Goal: Information Seeking & Learning: Compare options

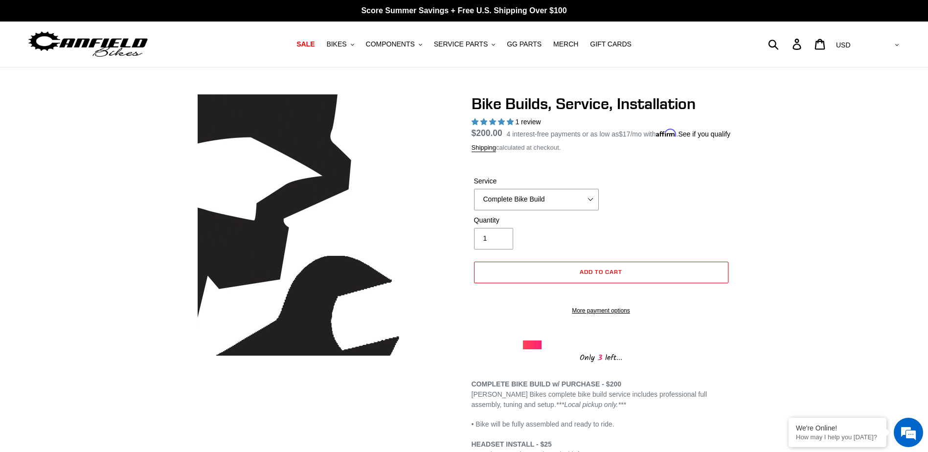
select select "highest-rating"
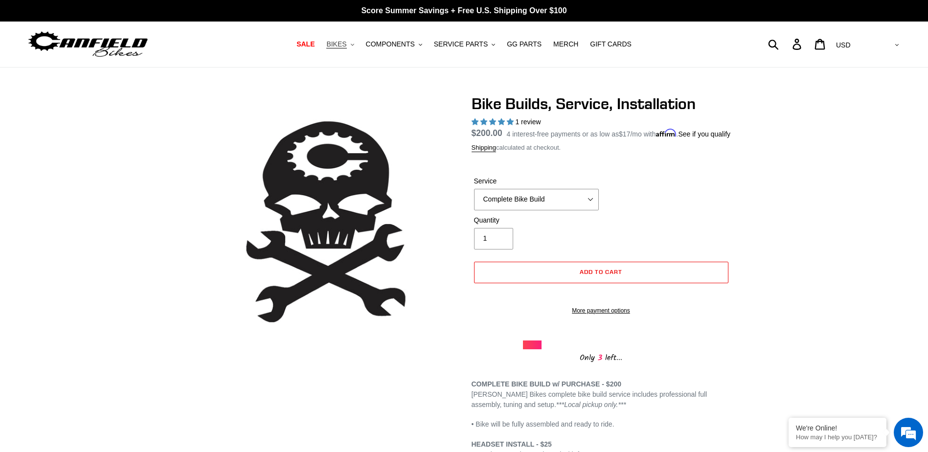
click at [346, 45] on span "BIKES" at bounding box center [336, 44] width 20 height 8
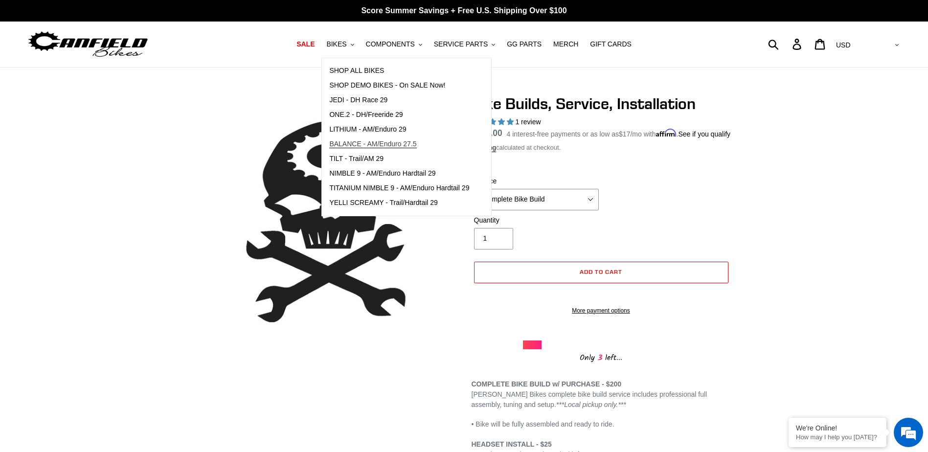
click at [379, 146] on span "BALANCE - AM/Enduro 27.5" at bounding box center [372, 144] width 87 height 8
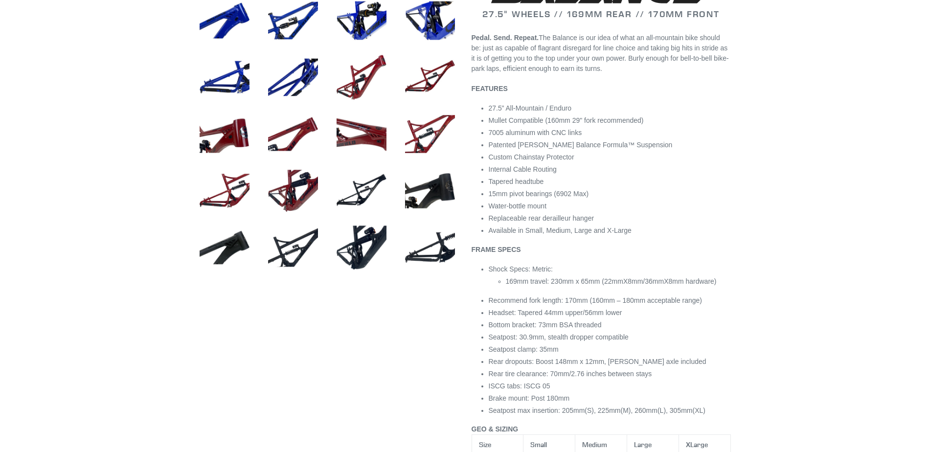
select select "highest-rating"
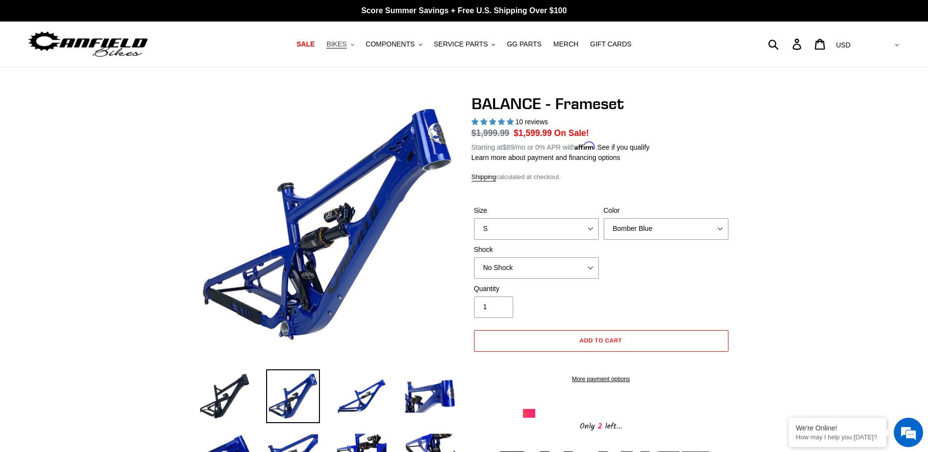
drag, startPoint x: 354, startPoint y: 41, endPoint x: 370, endPoint y: 51, distance: 19.6
click at [346, 41] on span "BIKES" at bounding box center [336, 44] width 20 height 8
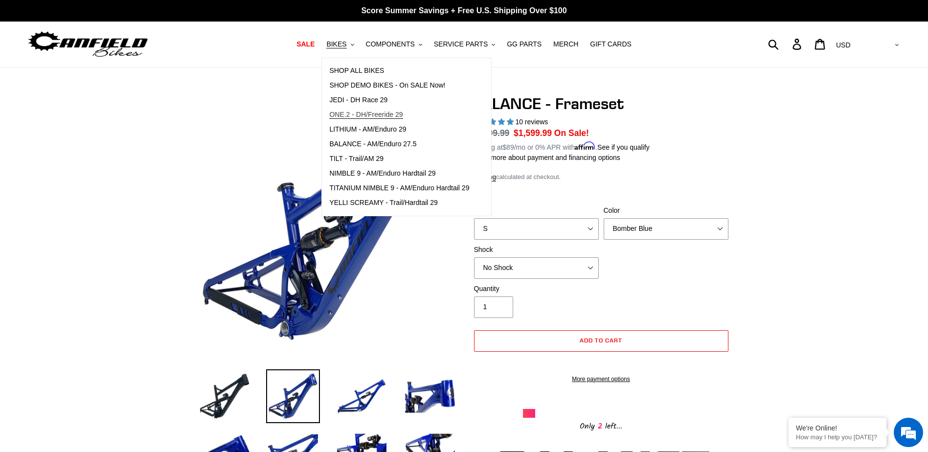
click at [383, 115] on span "ONE.2 - DH/Freeride 29" at bounding box center [365, 115] width 73 height 8
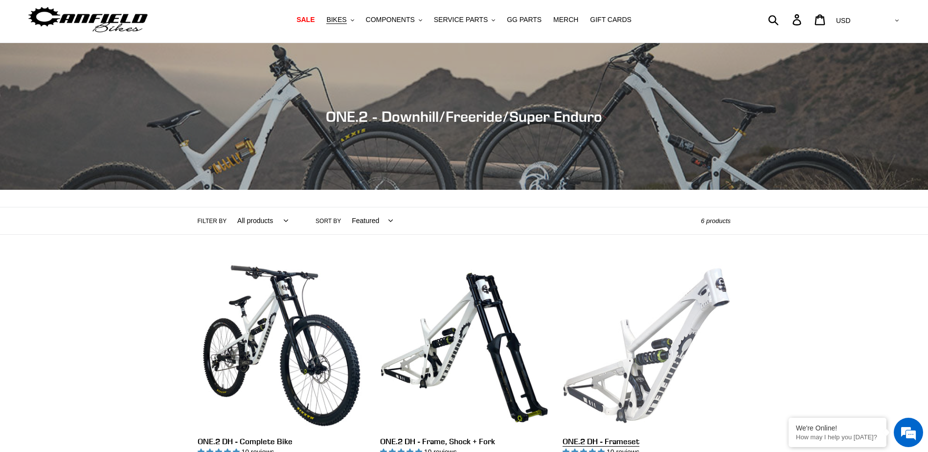
scroll to position [49, 0]
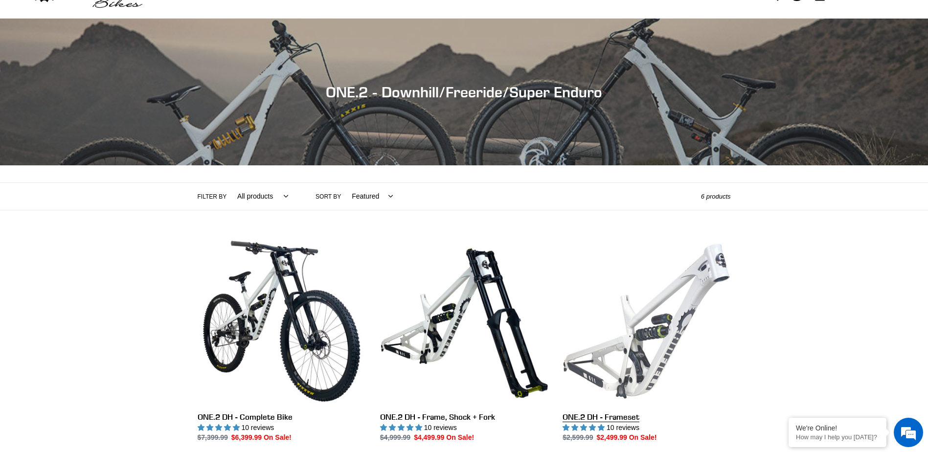
click at [670, 327] on link "ONE.2 DH - Frameset" at bounding box center [647, 340] width 168 height 206
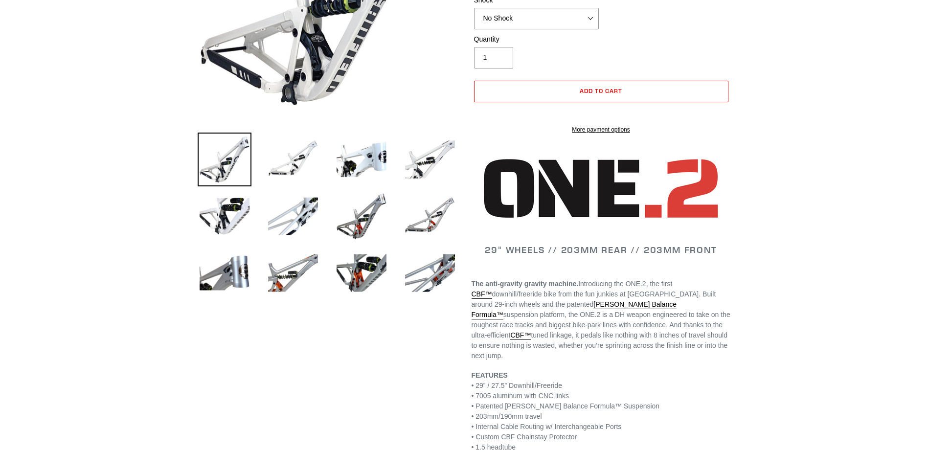
select select "highest-rating"
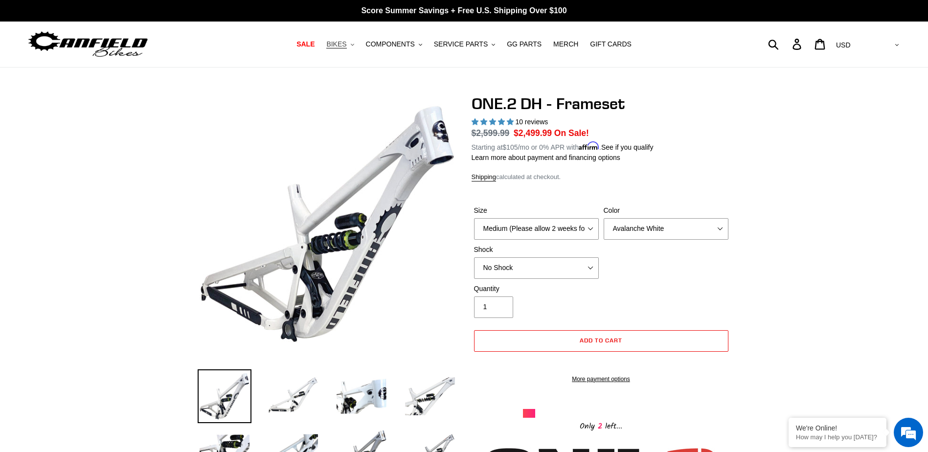
click at [346, 46] on span "BIKES" at bounding box center [336, 44] width 20 height 8
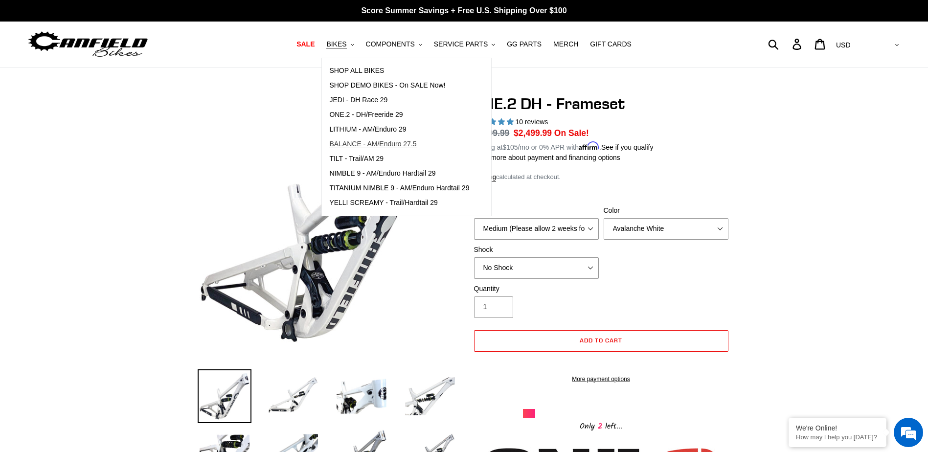
click at [385, 144] on span "BALANCE - AM/Enduro 27.5" at bounding box center [372, 144] width 87 height 8
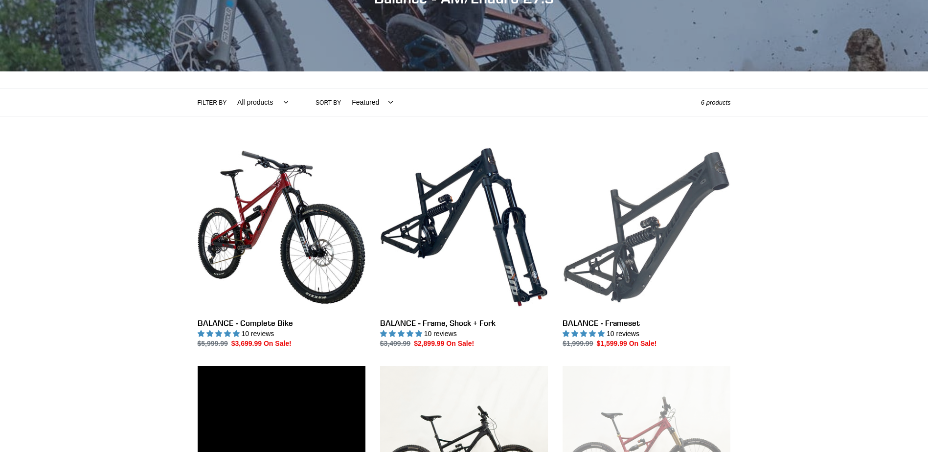
scroll to position [147, 0]
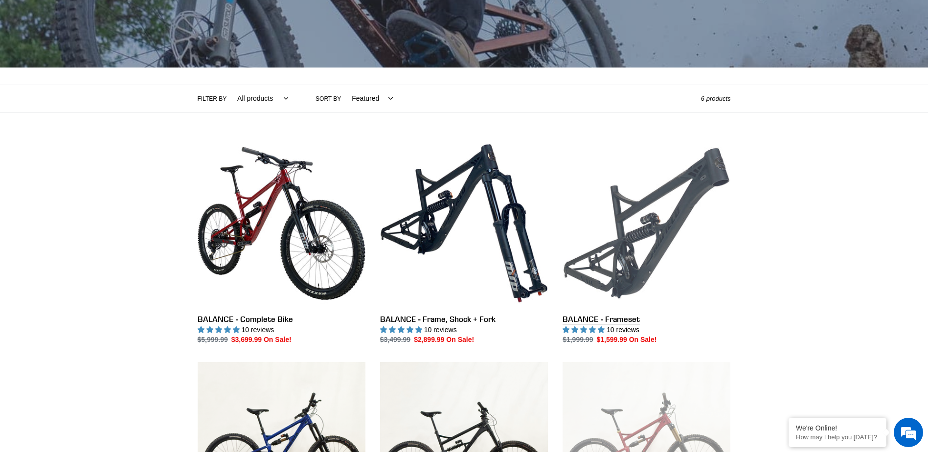
click at [641, 234] on link "BALANCE - Frameset" at bounding box center [647, 242] width 168 height 206
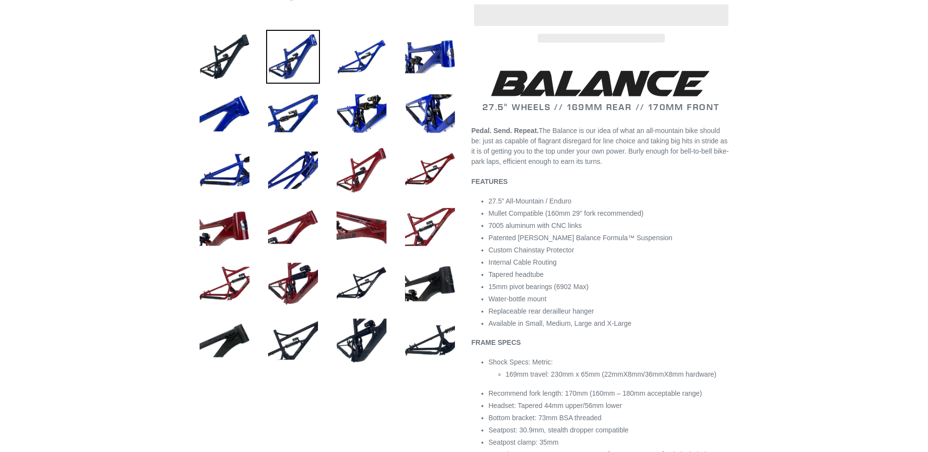
select select "highest-rating"
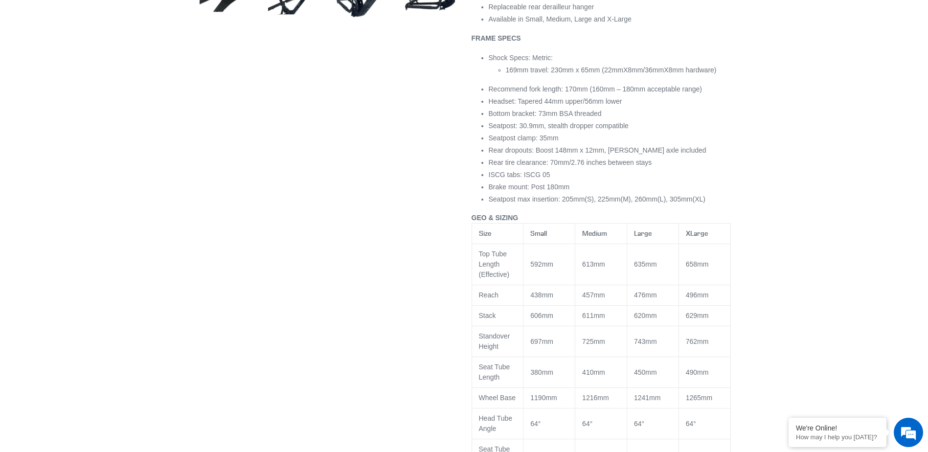
scroll to position [636, 0]
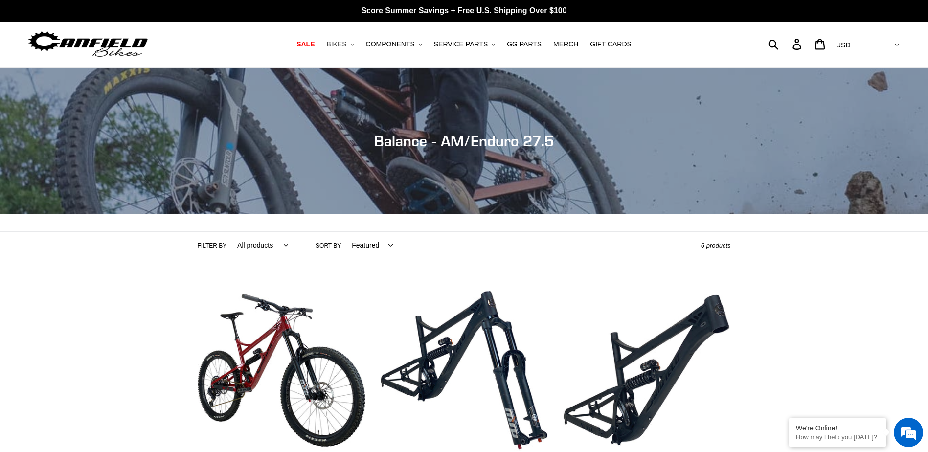
click at [346, 44] on span "BIKES" at bounding box center [336, 44] width 20 height 8
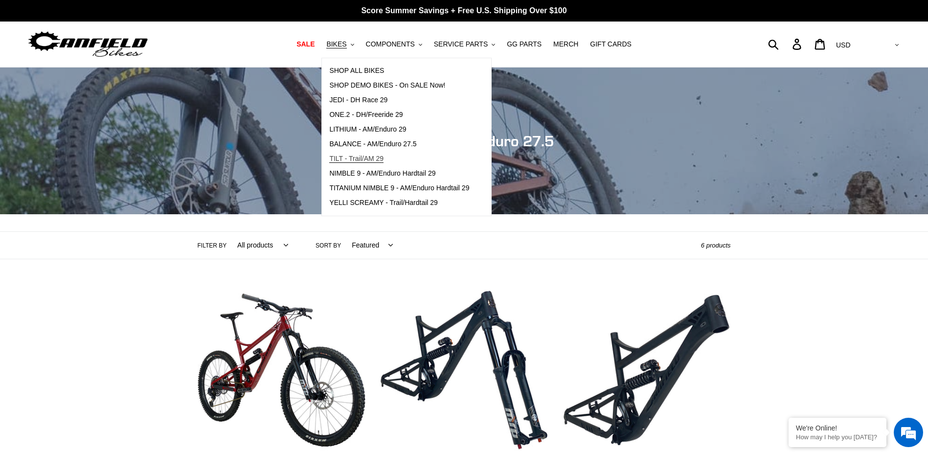
click at [374, 159] on span "TILT - Trail/AM 29" at bounding box center [356, 159] width 54 height 8
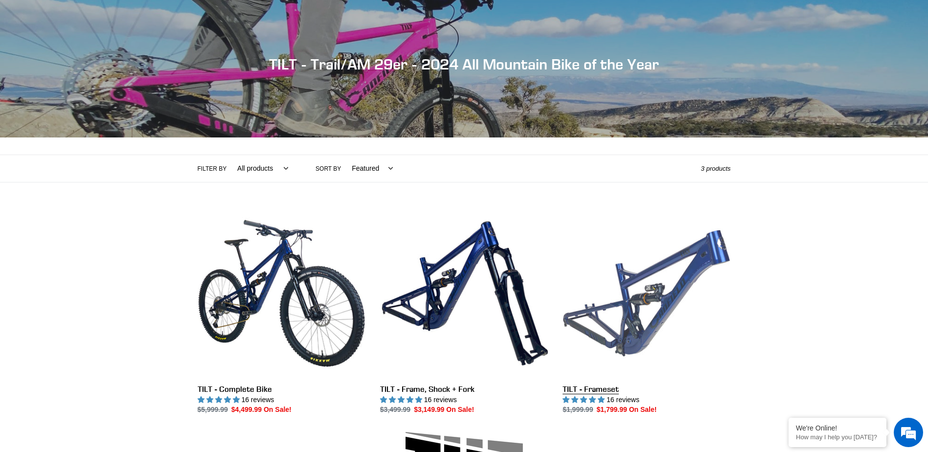
scroll to position [196, 0]
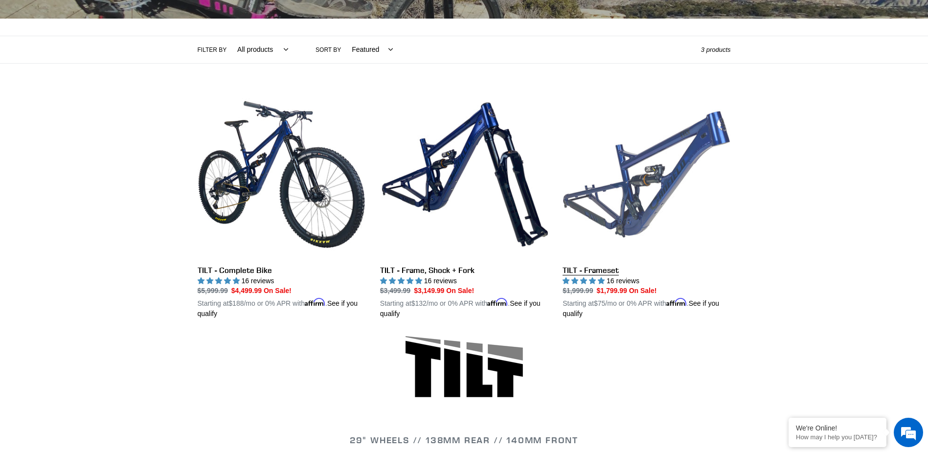
click at [647, 220] on link "TILT - Frameset" at bounding box center [647, 205] width 168 height 229
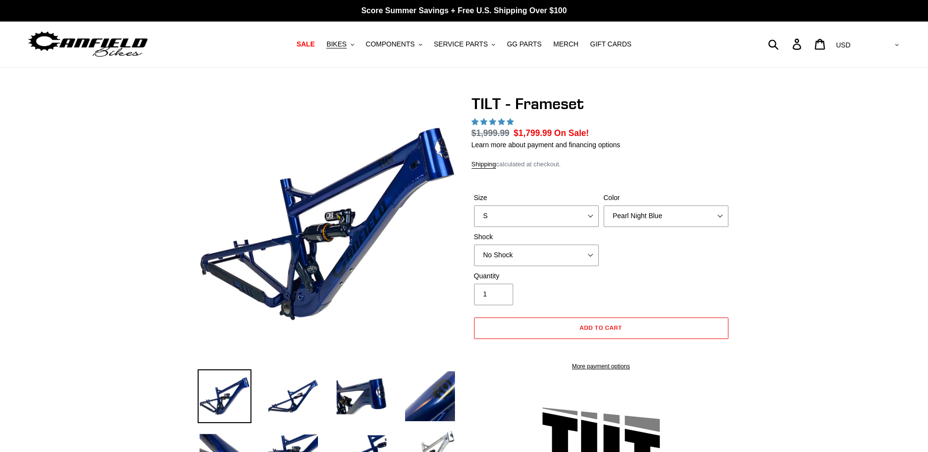
select select "highest-rating"
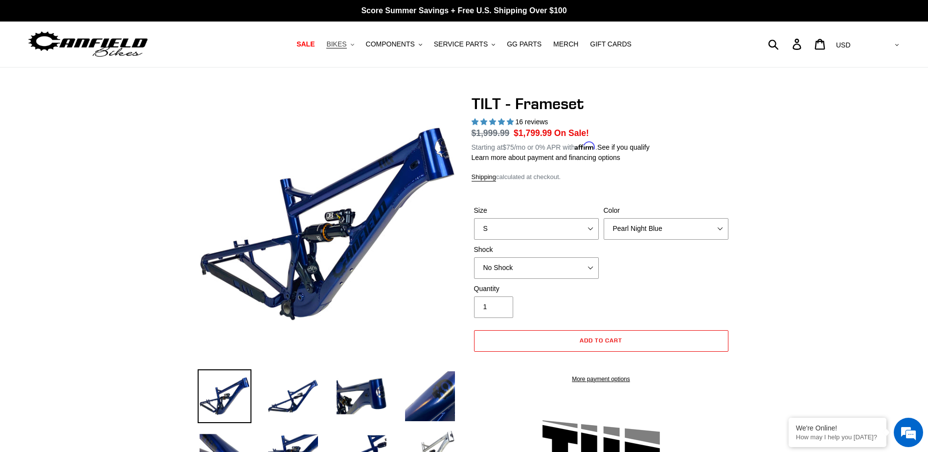
click at [346, 47] on span "BIKES" at bounding box center [336, 44] width 20 height 8
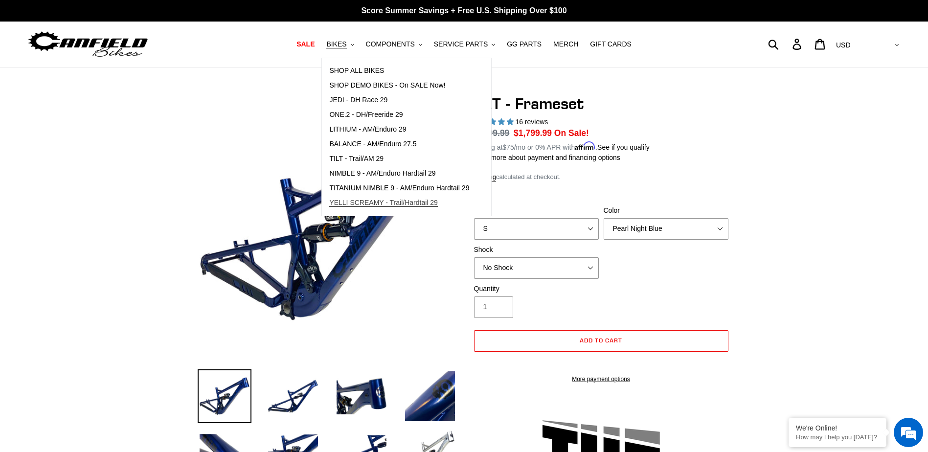
click at [376, 203] on span "YELLI SCREAMY - Trail/Hardtail 29" at bounding box center [383, 203] width 109 height 8
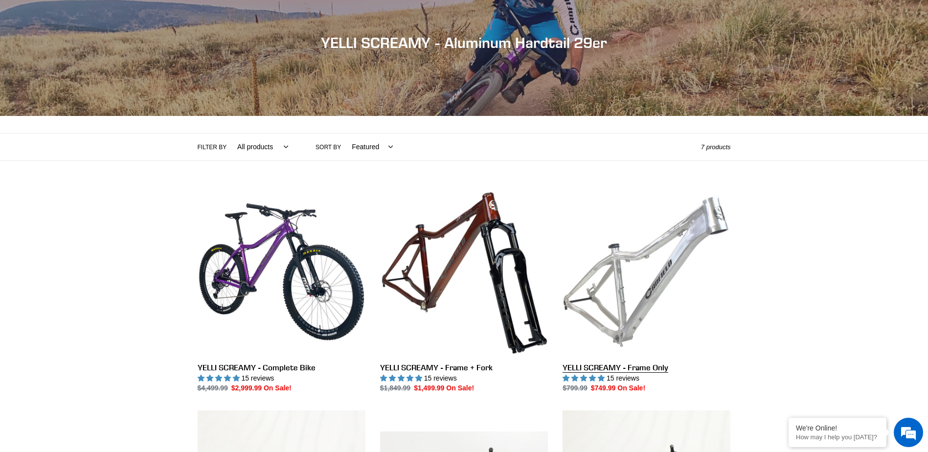
scroll to position [245, 0]
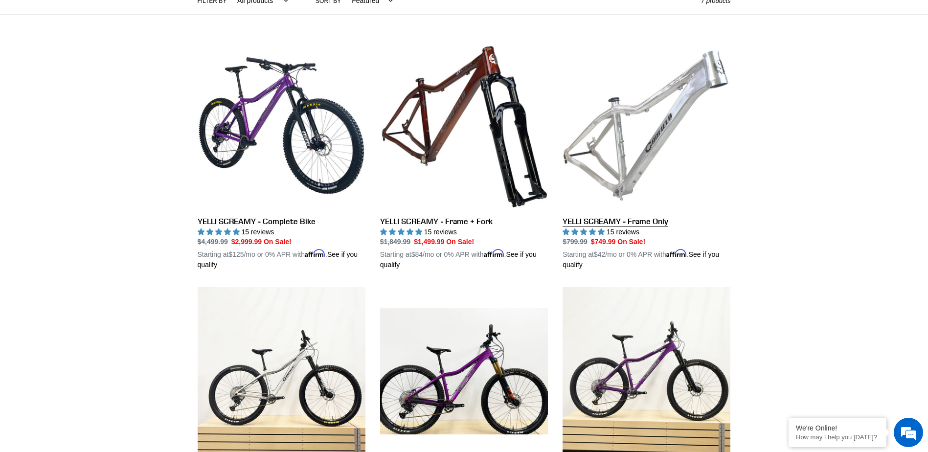
click at [628, 149] on link "YELLI SCREAMY - Frame Only" at bounding box center [647, 156] width 168 height 229
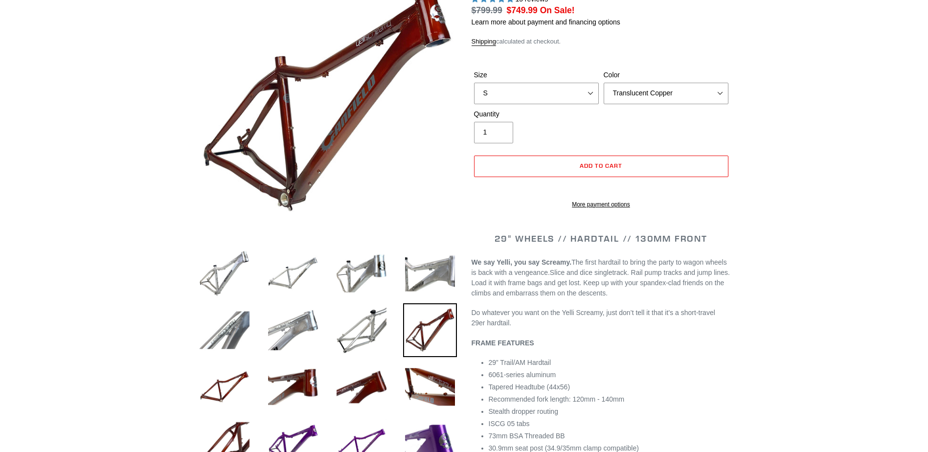
select select "highest-rating"
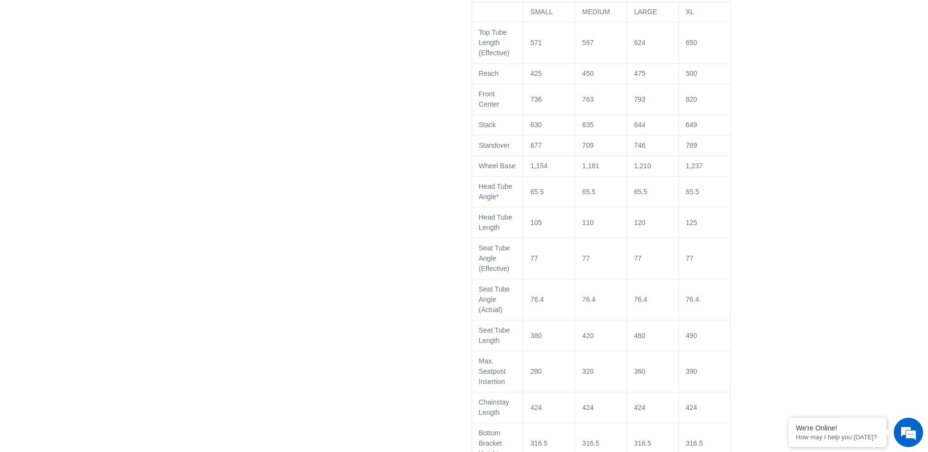
scroll to position [783, 0]
